Goal: Use online tool/utility: Utilize a website feature to perform a specific function

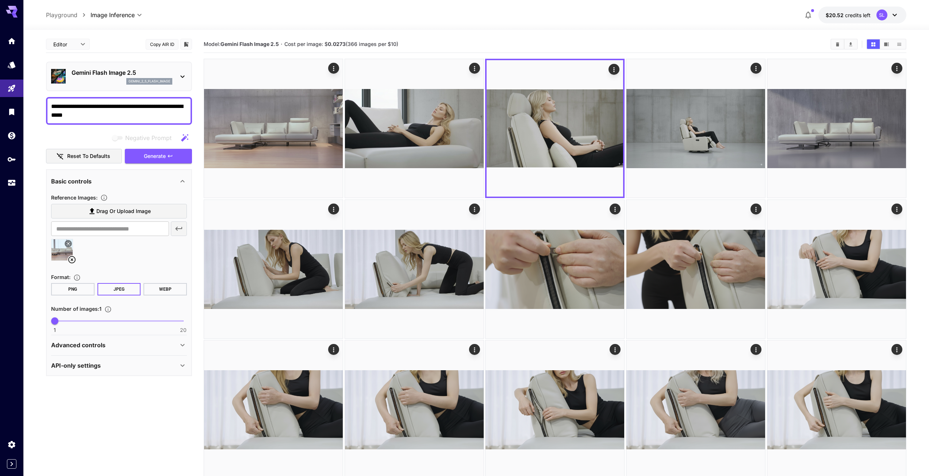
click at [54, 399] on section "**********" at bounding box center [119, 238] width 146 height 405
click at [103, 211] on span "Drag or upload image" at bounding box center [123, 211] width 54 height 9
click at [0, 0] on input "Drag or upload image" at bounding box center [0, 0] width 0 height 0
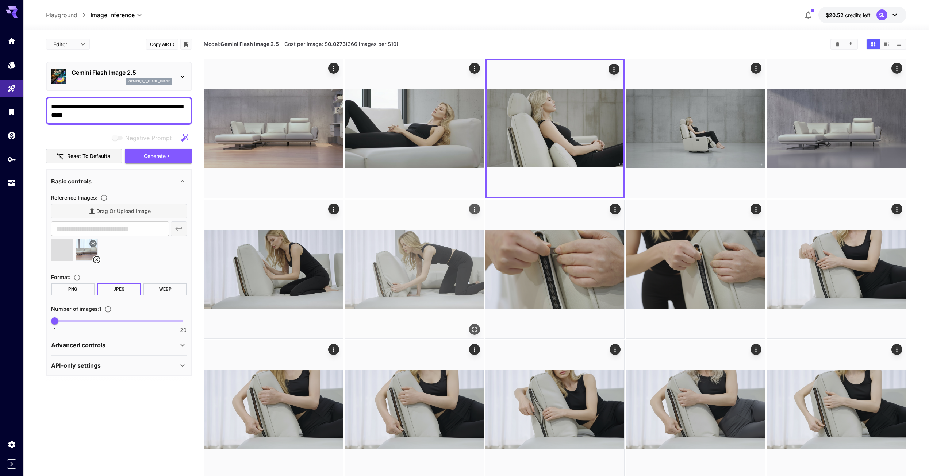
type input "**********"
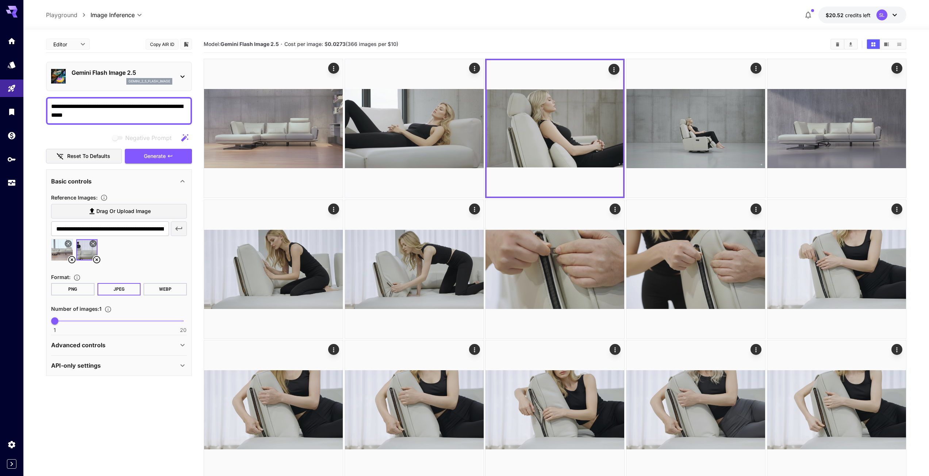
click at [69, 258] on icon at bounding box center [71, 259] width 7 height 7
drag, startPoint x: 104, startPoint y: 115, endPoint x: 37, endPoint y: 104, distance: 67.7
click at [37, 104] on section "**********" at bounding box center [475, 336] width 905 height 612
paste textarea "**********"
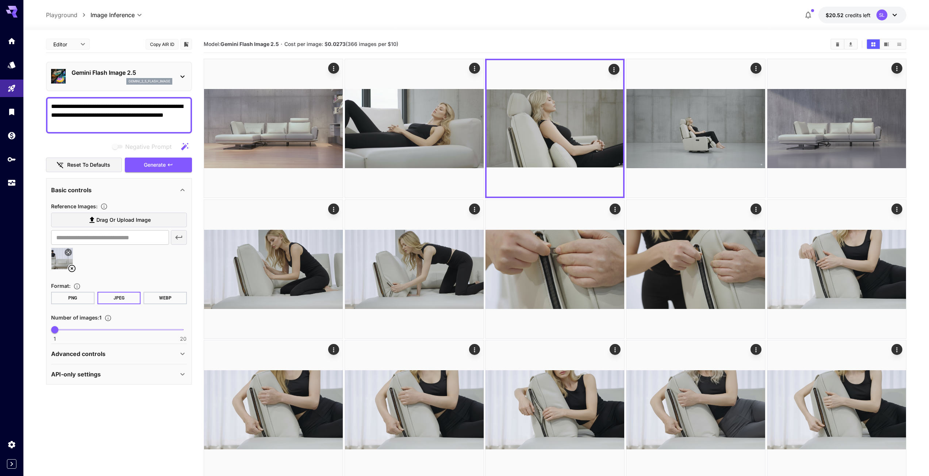
type textarea "**********"
click at [180, 354] on icon at bounding box center [182, 354] width 9 height 9
click at [181, 413] on icon at bounding box center [182, 414] width 4 height 3
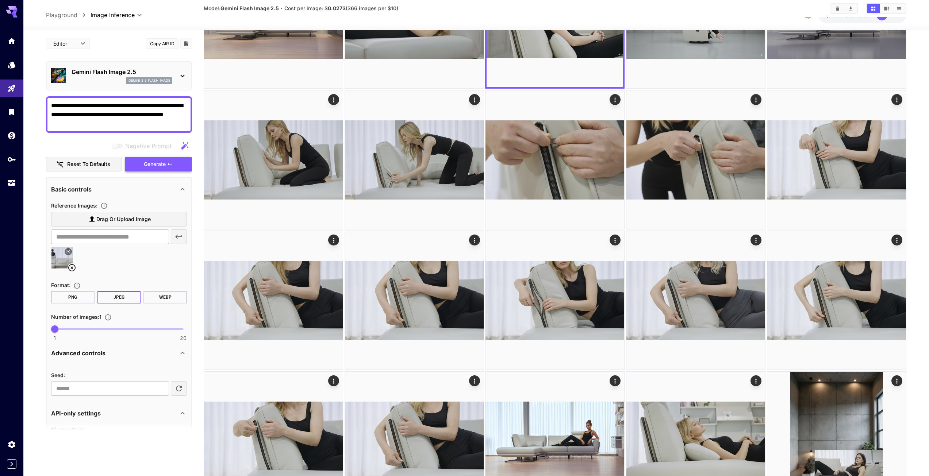
click at [160, 166] on span "Generate" at bounding box center [155, 164] width 22 height 9
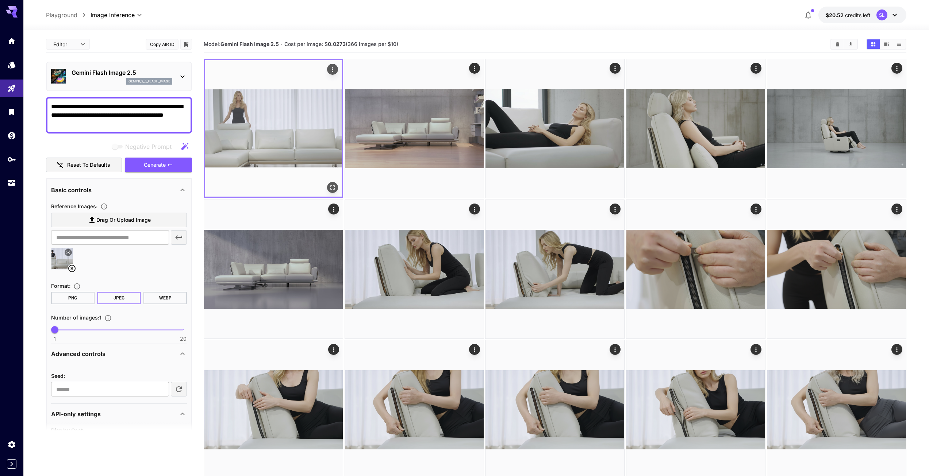
click at [301, 137] on img at bounding box center [273, 128] width 136 height 136
click at [331, 189] on icon "Open in fullscreen" at bounding box center [333, 188] width 4 height 4
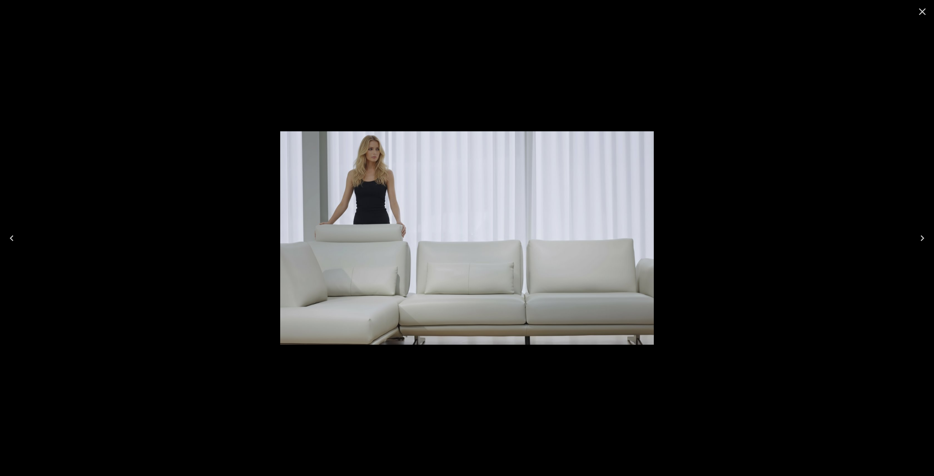
click at [920, 12] on icon "Close" at bounding box center [922, 12] width 12 height 12
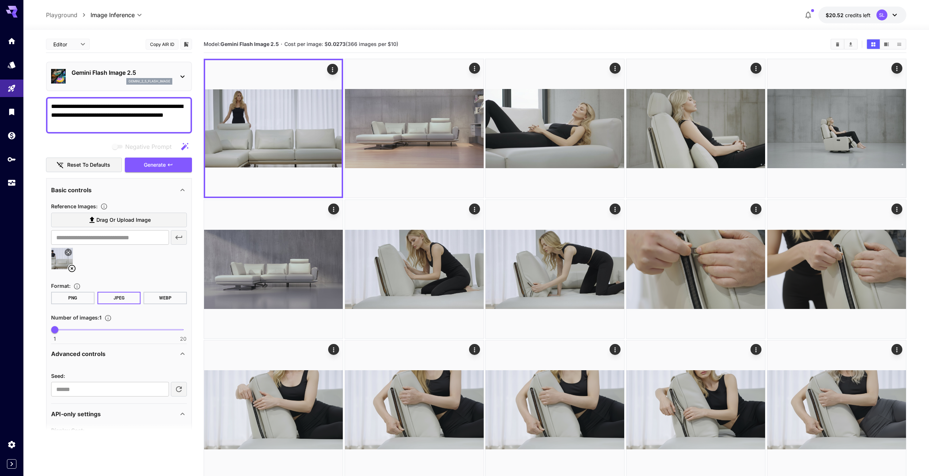
click at [73, 267] on icon at bounding box center [71, 268] width 9 height 9
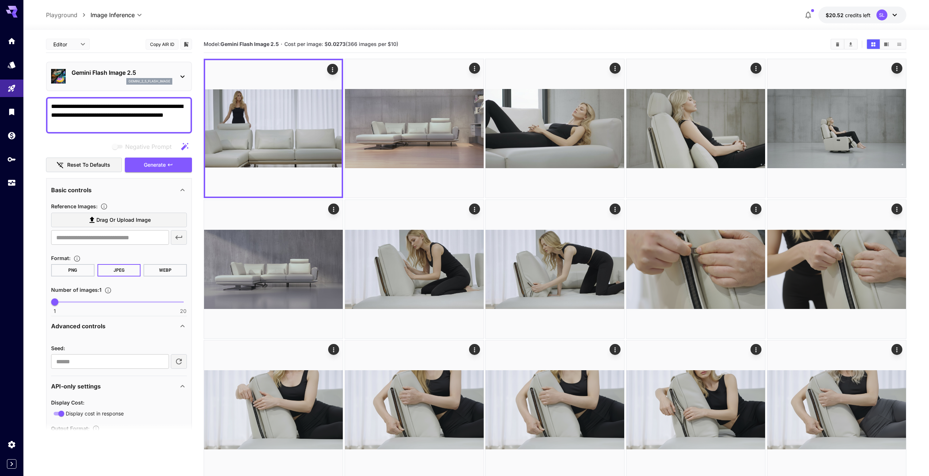
click at [94, 220] on icon at bounding box center [92, 220] width 9 height 9
click at [0, 0] on input "Drag or upload image" at bounding box center [0, 0] width 0 height 0
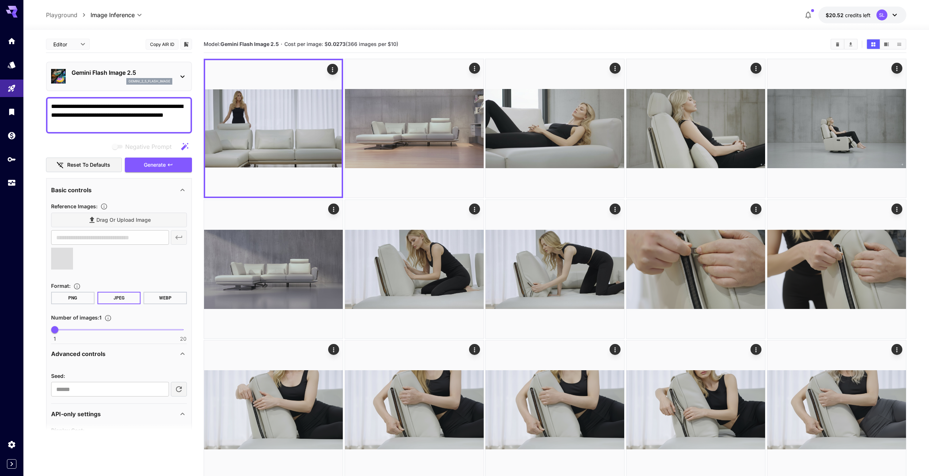
type input "**********"
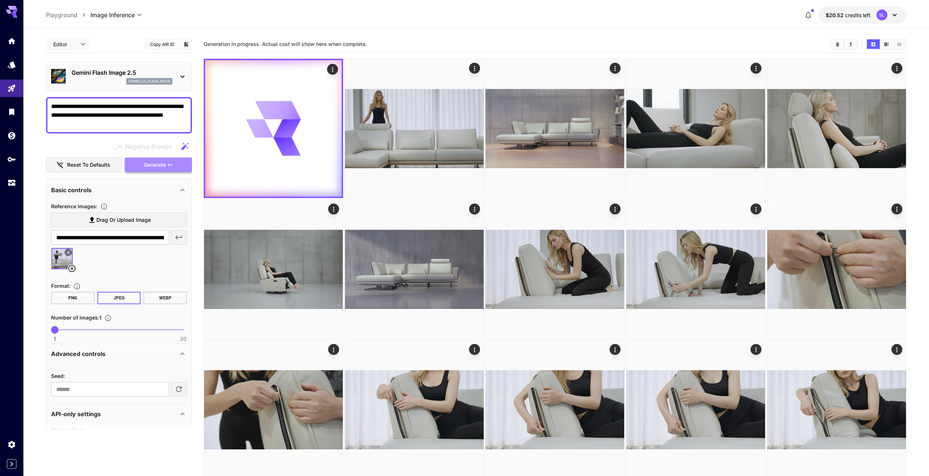
click at [146, 167] on span "Generate" at bounding box center [155, 165] width 22 height 9
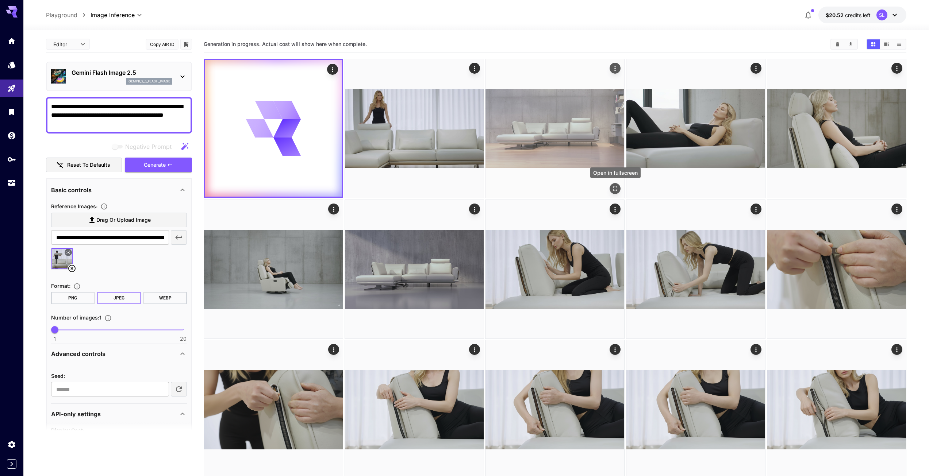
click at [614, 188] on icon "Open in fullscreen" at bounding box center [614, 188] width 7 height 7
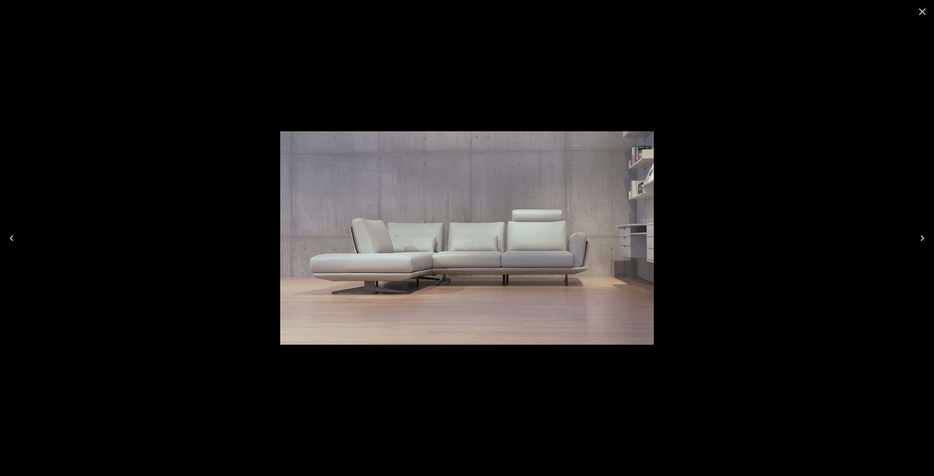
click at [919, 13] on icon "Close" at bounding box center [922, 12] width 12 height 12
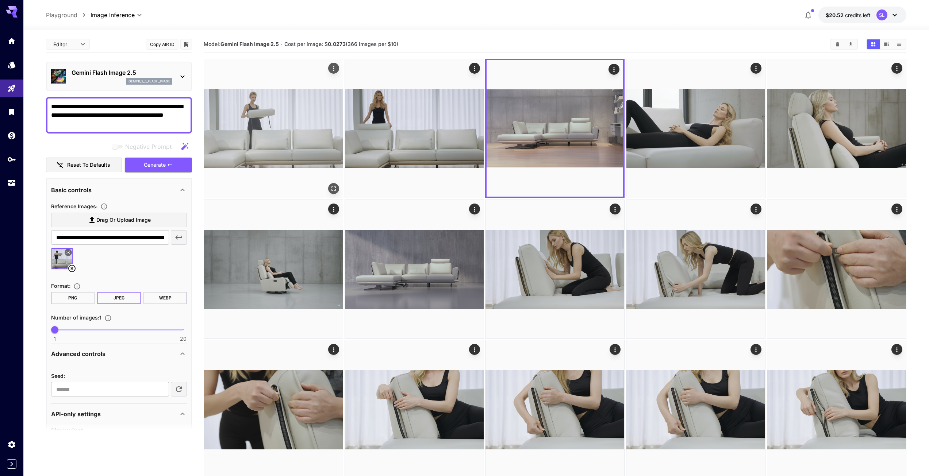
click at [290, 123] on img at bounding box center [273, 128] width 139 height 139
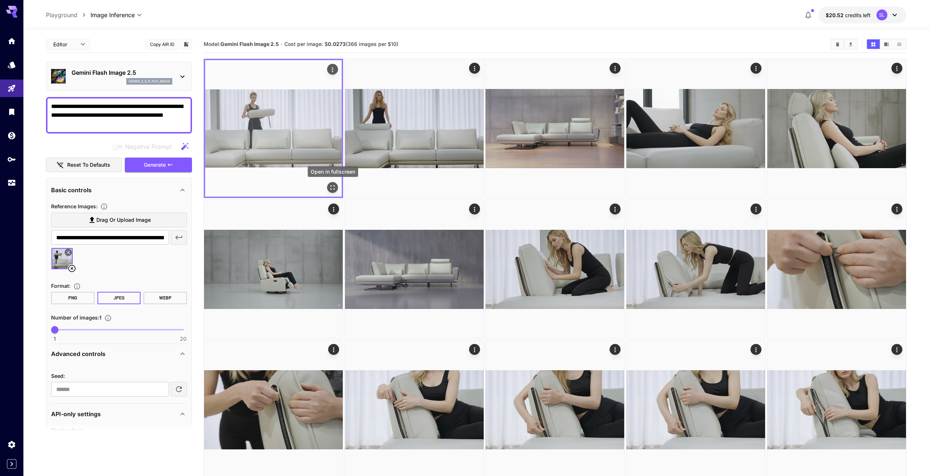
click at [329, 187] on icon "Open in fullscreen" at bounding box center [332, 187] width 7 height 7
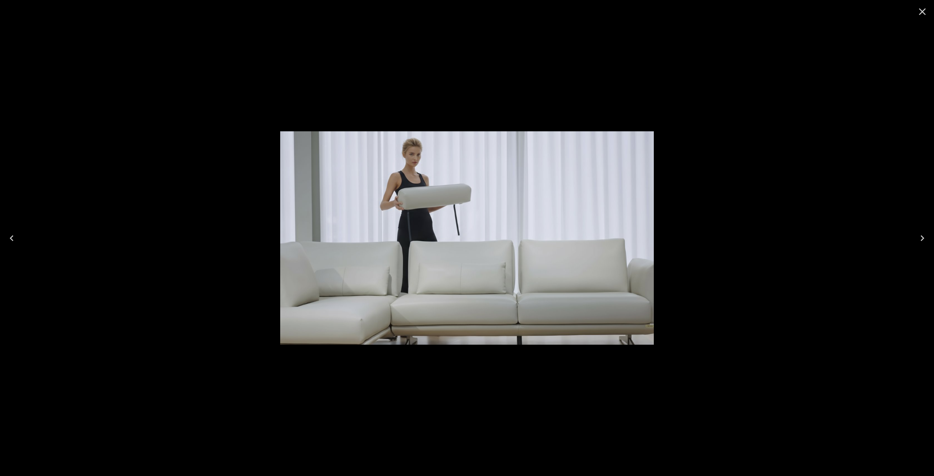
click at [923, 15] on icon "Close" at bounding box center [922, 12] width 12 height 12
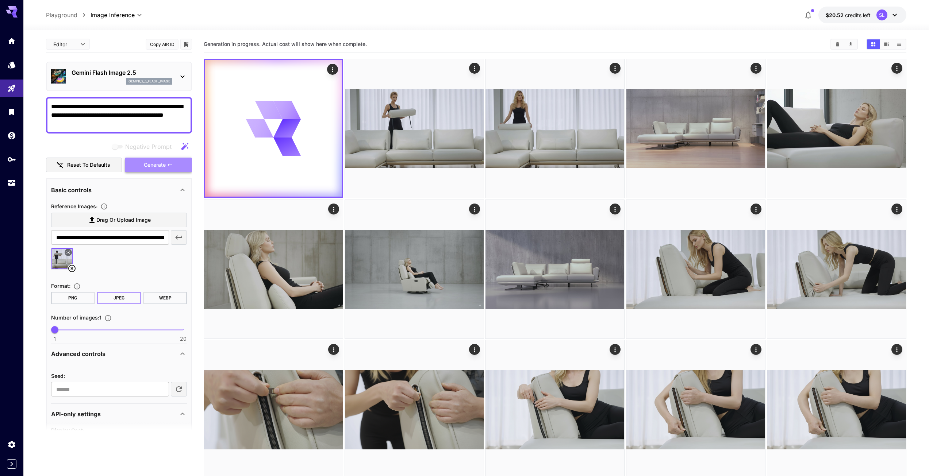
click at [153, 163] on span "Generate" at bounding box center [155, 165] width 22 height 9
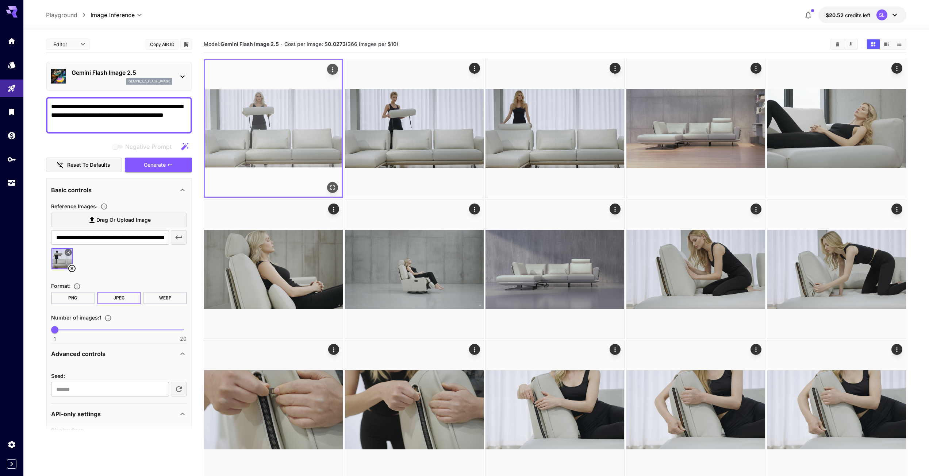
click at [331, 186] on icon "Open in fullscreen" at bounding box center [333, 188] width 4 height 4
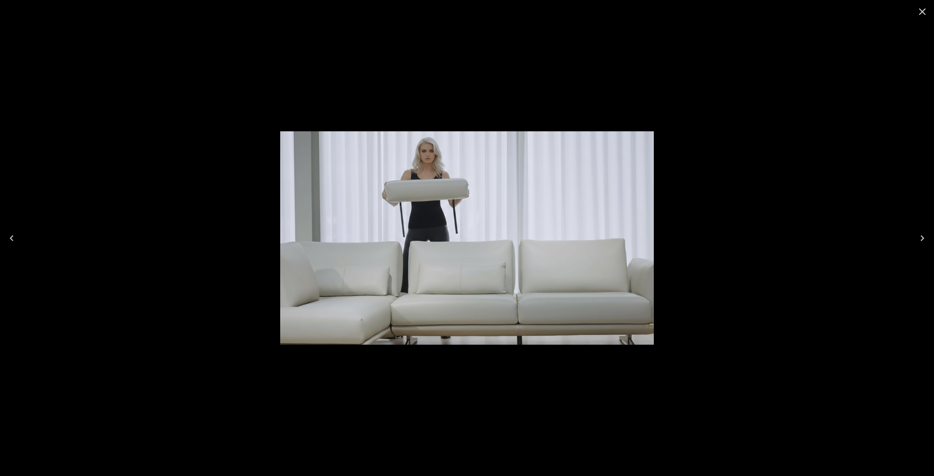
click at [924, 10] on icon "Close" at bounding box center [922, 11] width 7 height 7
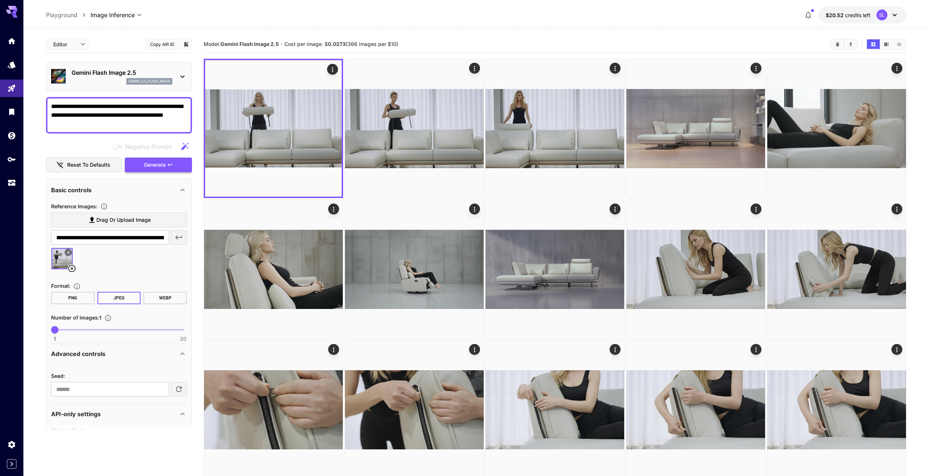
click at [163, 166] on span "Generate" at bounding box center [155, 165] width 22 height 9
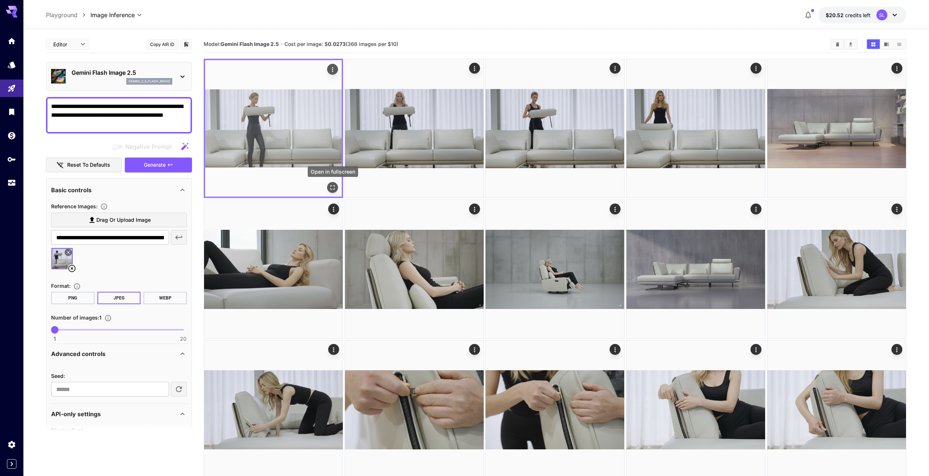
click at [331, 186] on icon "Open in fullscreen" at bounding box center [333, 188] width 4 height 4
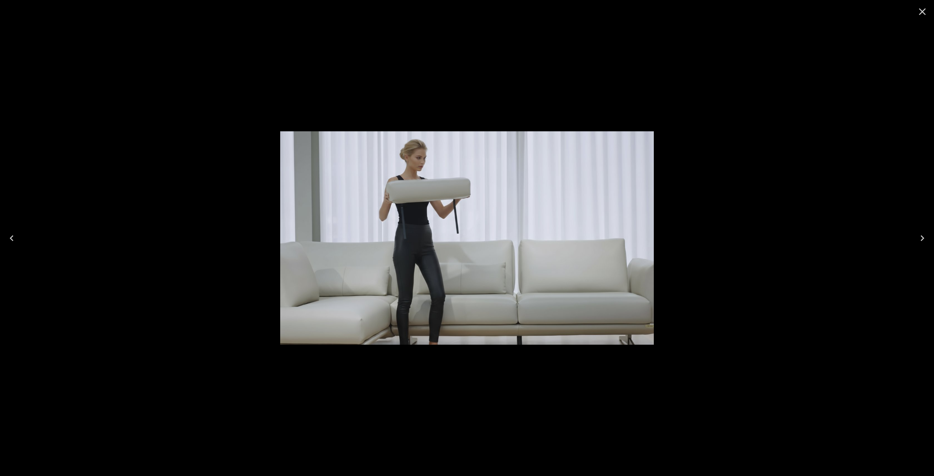
click at [923, 14] on icon "Close" at bounding box center [922, 12] width 12 height 12
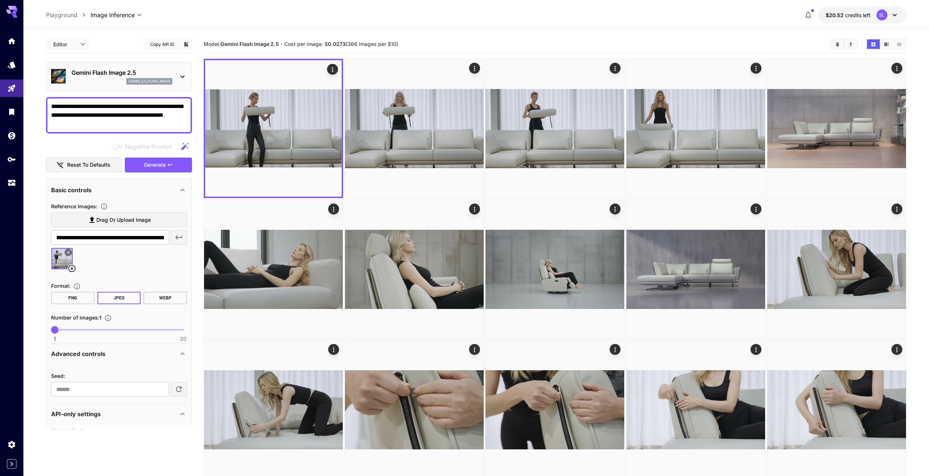
click at [71, 270] on icon at bounding box center [71, 268] width 7 height 7
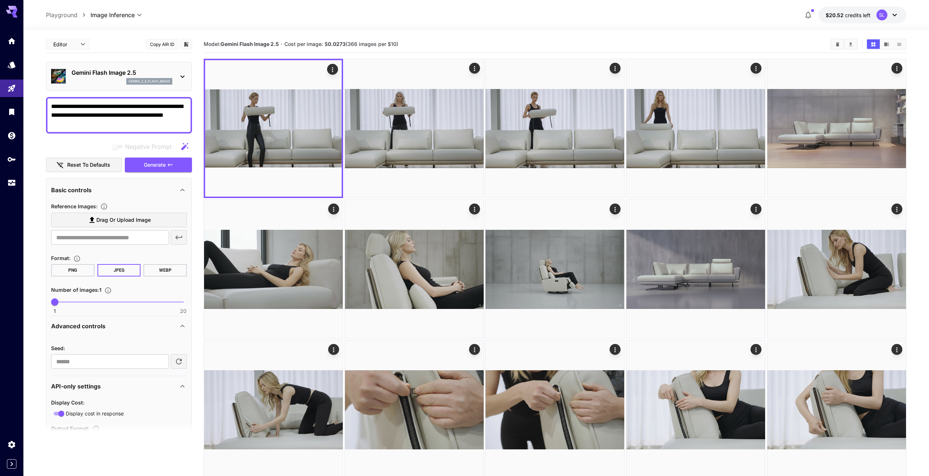
click at [94, 220] on icon at bounding box center [92, 220] width 9 height 9
click at [0, 0] on input "Drag or upload image" at bounding box center [0, 0] width 0 height 0
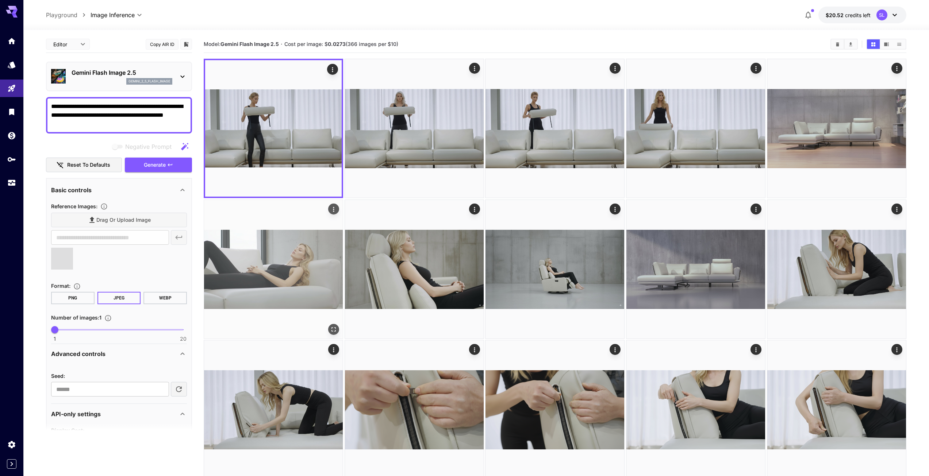
type input "**********"
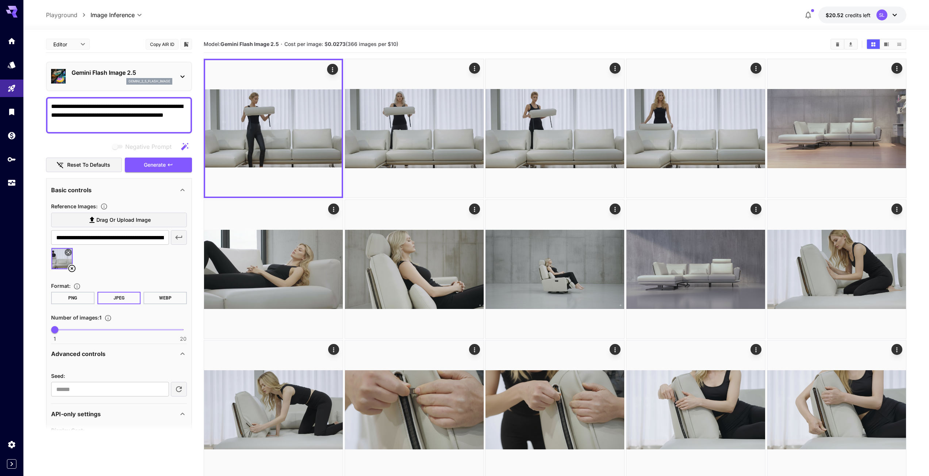
click at [70, 297] on button "PNG" at bounding box center [72, 298] width 43 height 12
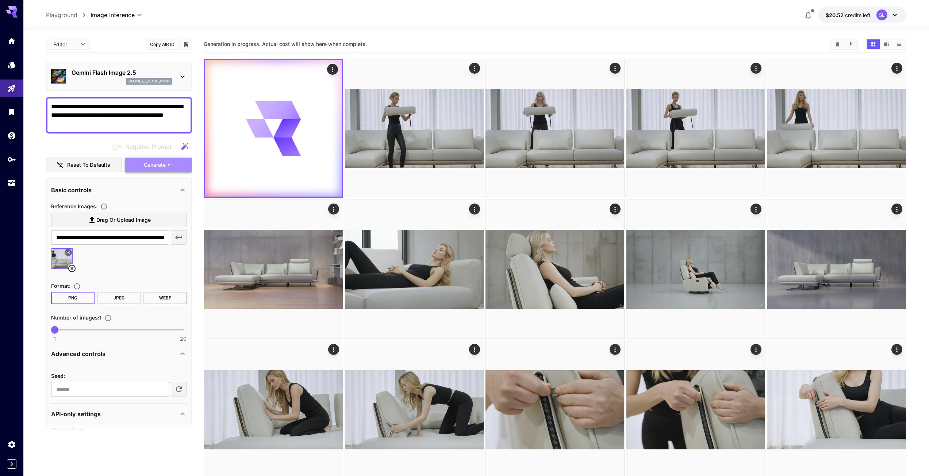
click at [154, 167] on span "Generate" at bounding box center [155, 165] width 22 height 9
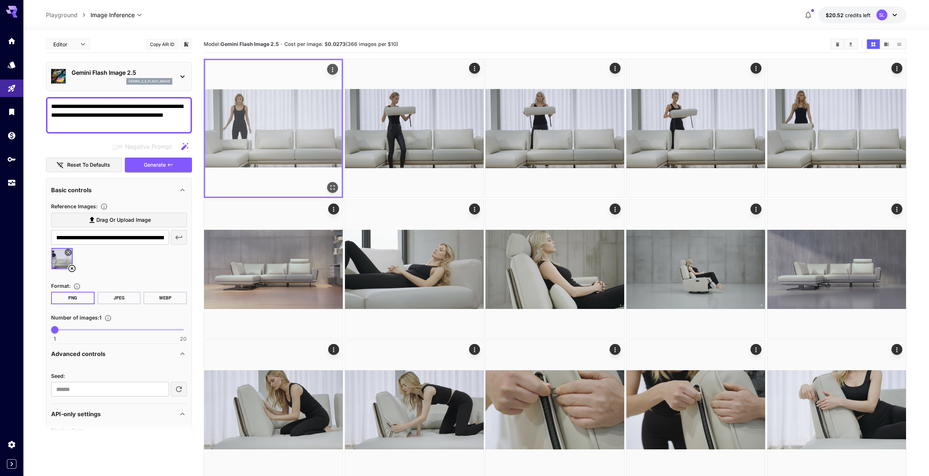
click at [252, 133] on img at bounding box center [273, 128] width 136 height 136
click at [332, 186] on icon "Open in fullscreen" at bounding box center [332, 187] width 7 height 7
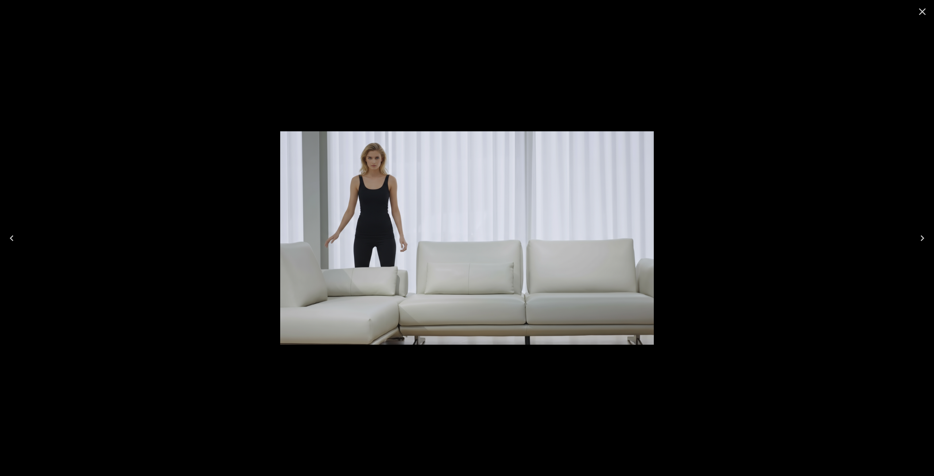
click at [921, 13] on icon "Close" at bounding box center [922, 11] width 7 height 7
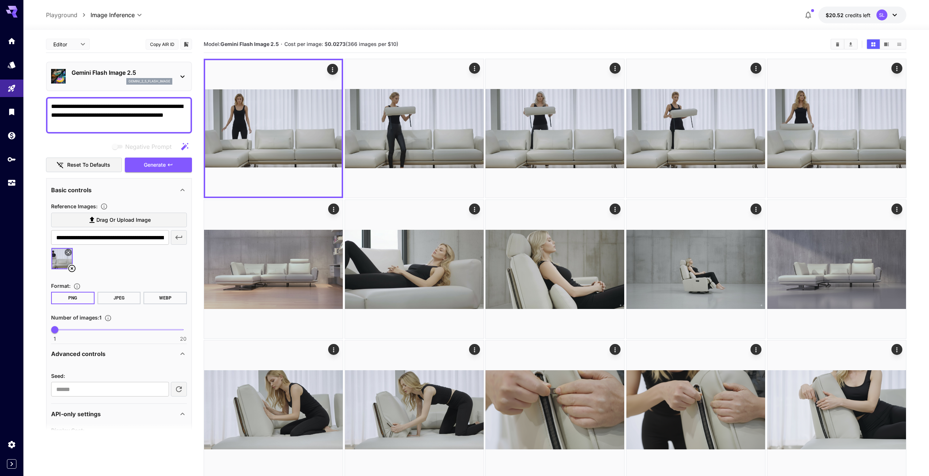
click at [73, 269] on icon at bounding box center [71, 268] width 9 height 9
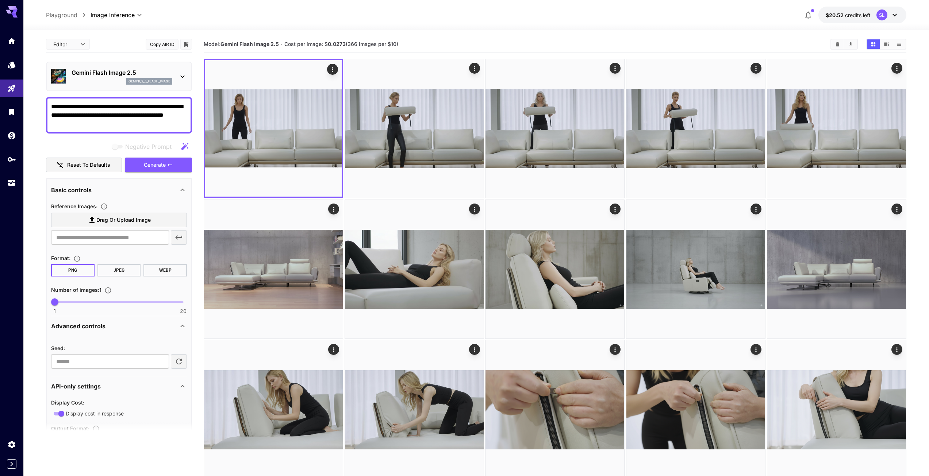
click at [90, 220] on icon at bounding box center [92, 220] width 9 height 9
click at [0, 0] on input "Drag or upload image" at bounding box center [0, 0] width 0 height 0
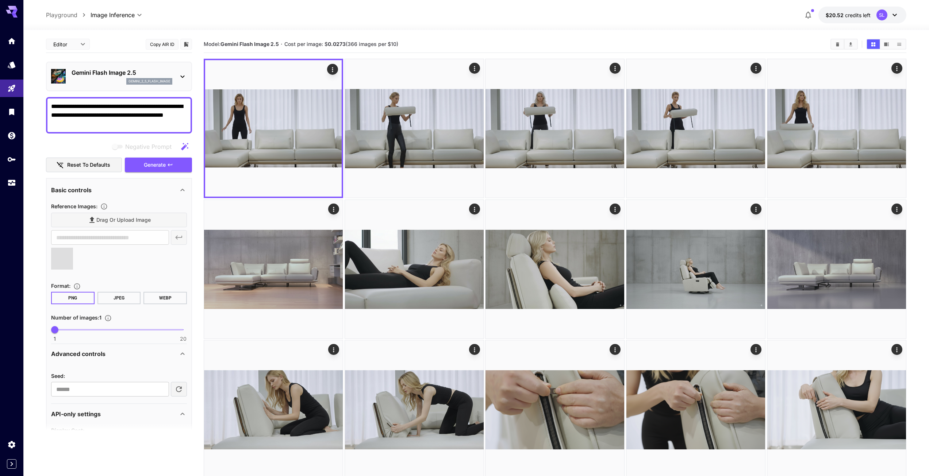
type input "**********"
click at [119, 296] on button "JPEG" at bounding box center [118, 298] width 43 height 12
click at [71, 297] on button "PNG" at bounding box center [72, 298] width 43 height 12
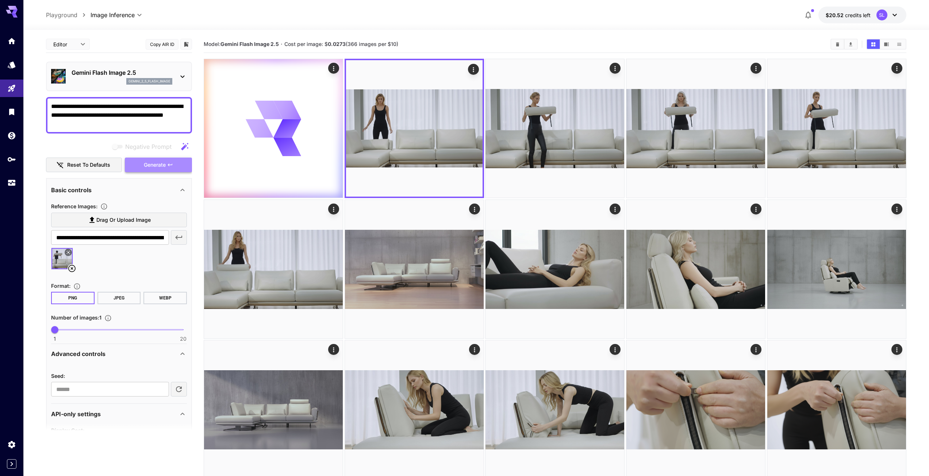
click at [157, 166] on span "Generate" at bounding box center [155, 165] width 22 height 9
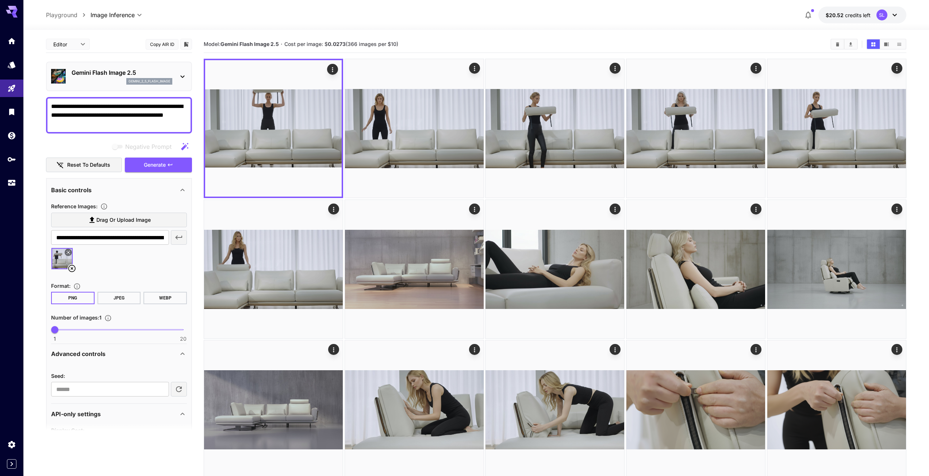
drag, startPoint x: 125, startPoint y: 123, endPoint x: 47, endPoint y: 107, distance: 80.1
click at [47, 107] on div "**********" at bounding box center [119, 115] width 146 height 36
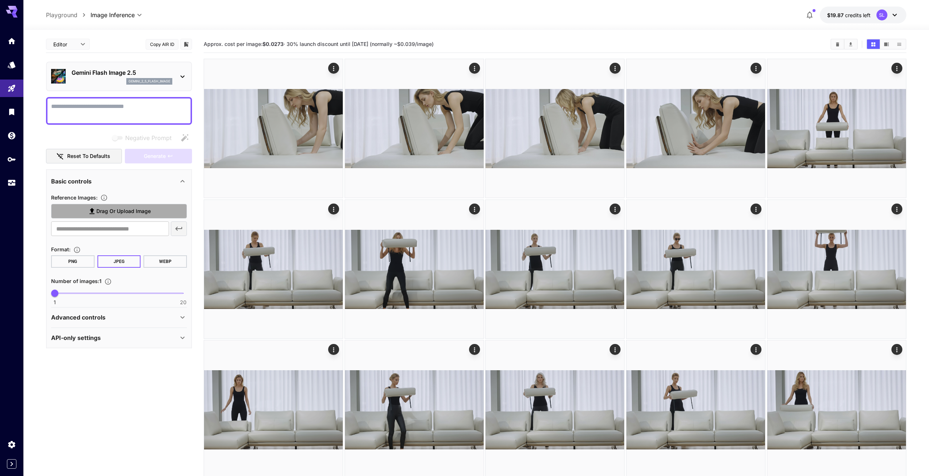
click at [90, 209] on icon at bounding box center [92, 211] width 9 height 9
click at [0, 0] on input "Drag or upload image" at bounding box center [0, 0] width 0 height 0
